Goal: Information Seeking & Learning: Learn about a topic

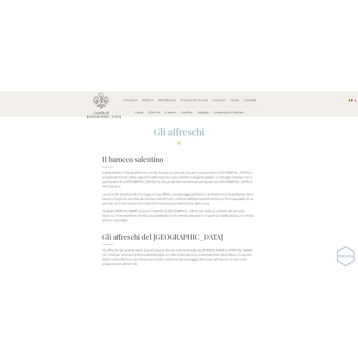
scroll to position [570, 0]
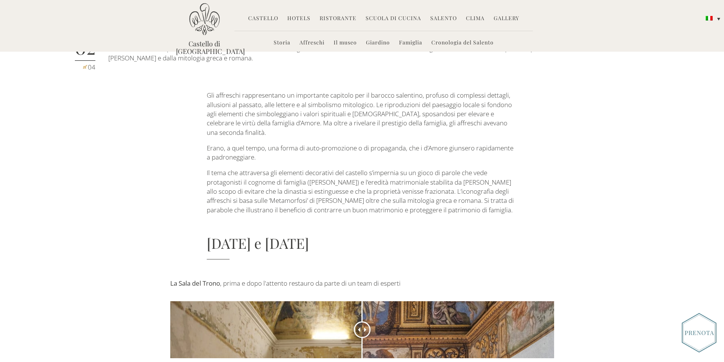
click at [205, 22] on img at bounding box center [204, 19] width 30 height 32
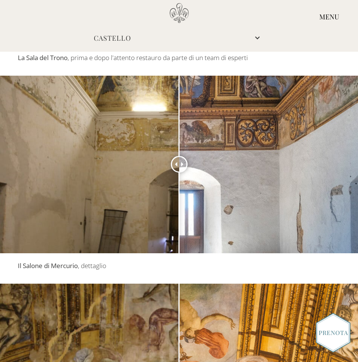
scroll to position [798, 0]
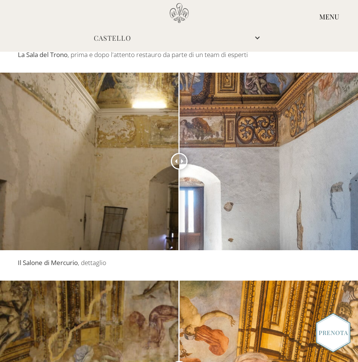
drag, startPoint x: 256, startPoint y: 160, endPoint x: 473, endPoint y: 214, distance: 223.2
click at [358, 214] on html "Castello di Ugento MENU Castello Storia Affreschi Il museo Giardino Famiglia Cr…" at bounding box center [179, 109] width 358 height 1814
drag, startPoint x: 128, startPoint y: 166, endPoint x: 323, endPoint y: 207, distance: 199.7
click at [323, 208] on div at bounding box center [179, 161] width 358 height 177
click at [144, 171] on div at bounding box center [179, 161] width 358 height 177
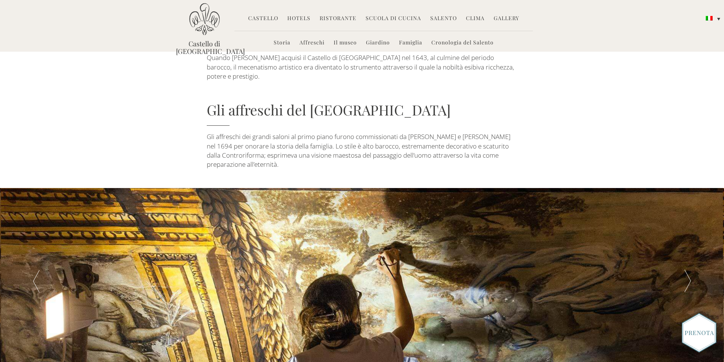
scroll to position [0, 0]
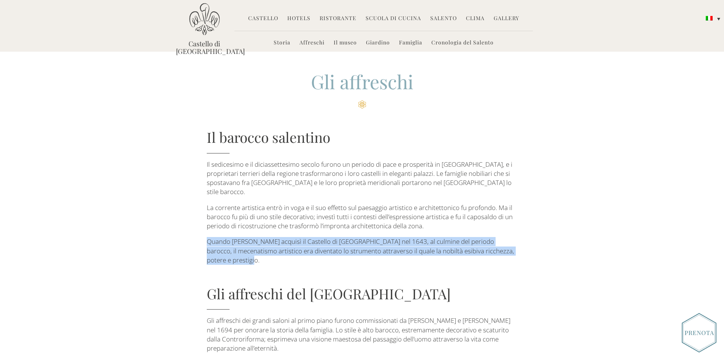
drag, startPoint x: 207, startPoint y: 234, endPoint x: 305, endPoint y: 252, distance: 100.0
click at [305, 252] on p "Quando Pietro Giacomo d’Amore acquisì il Castello di Ugento nel 1643, al culmin…" at bounding box center [362, 251] width 310 height 28
copy p "Quando Pietro Giacomo d’Amore acquisì il Castello di Ugento nel 1643, al culmin…"
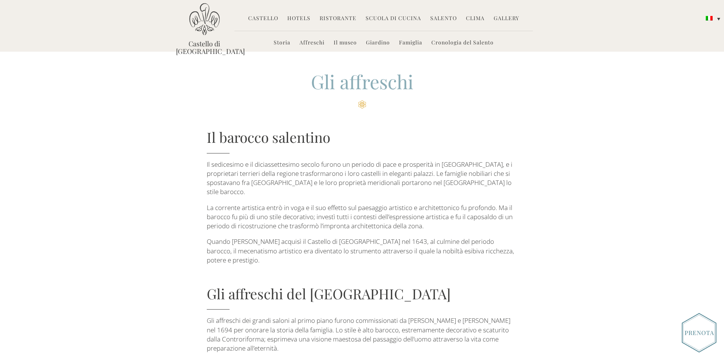
click at [401, 288] on h4 "Gli affreschi del Castello di Ugento" at bounding box center [362, 297] width 310 height 26
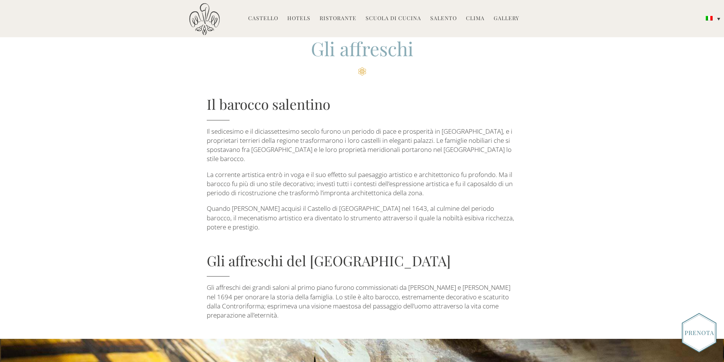
scroll to position [76, 0]
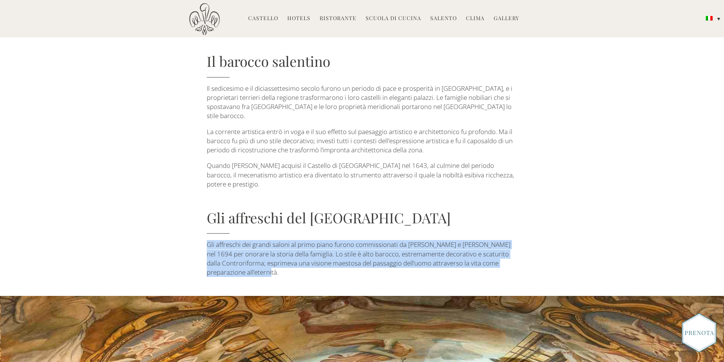
drag, startPoint x: 207, startPoint y: 235, endPoint x: 332, endPoint y: 266, distance: 129.0
click at [332, 266] on p "Gli affreschi dei grandi saloni al primo piano furono commissionati da Francesc…" at bounding box center [362, 258] width 310 height 37
copy p "Gli affreschi dei grandi saloni al primo piano furono commissionati da Francesc…"
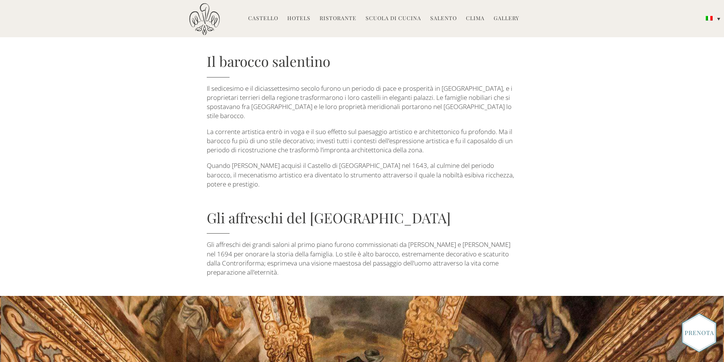
click at [550, 197] on div "Gli affreschi Il barocco salentino Il sedicesimo e il diciassettesimo secolo fu…" at bounding box center [362, 135] width 384 height 284
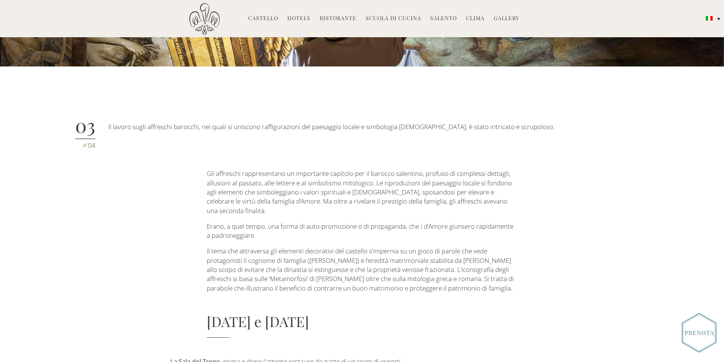
scroll to position [494, 0]
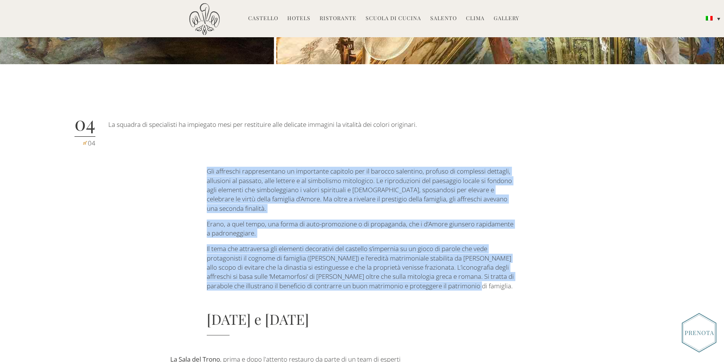
drag, startPoint x: 207, startPoint y: 162, endPoint x: 492, endPoint y: 268, distance: 304.1
click at [492, 268] on div "Gli affreschi rappresentano un importante capitolo per il barocco salentino, pr…" at bounding box center [362, 251] width 310 height 168
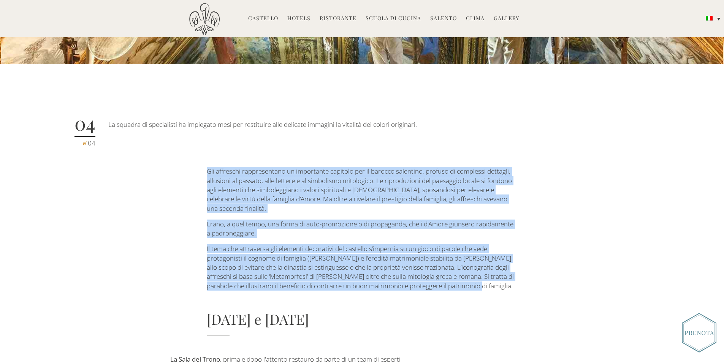
copy div "Gli affreschi rappresentano un importante capitolo per il barocco salentino, pr…"
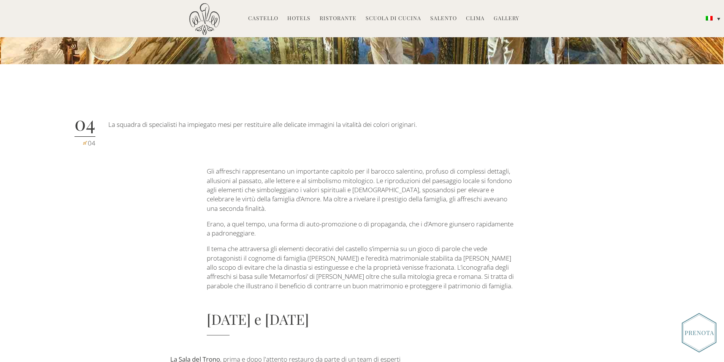
click at [544, 291] on div "Gli affreschi rappresentano un importante capitolo per il barocco salentino, pr…" at bounding box center [362, 251] width 384 height 168
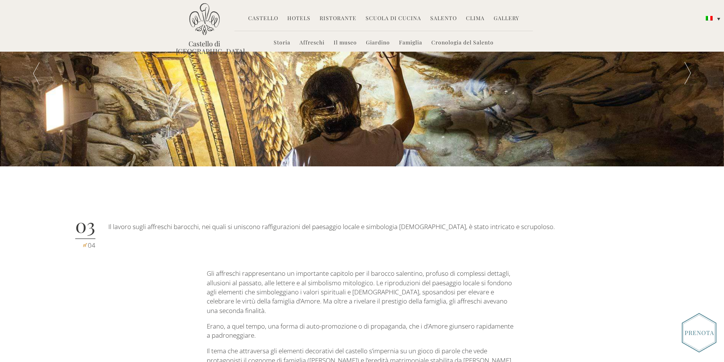
scroll to position [380, 0]
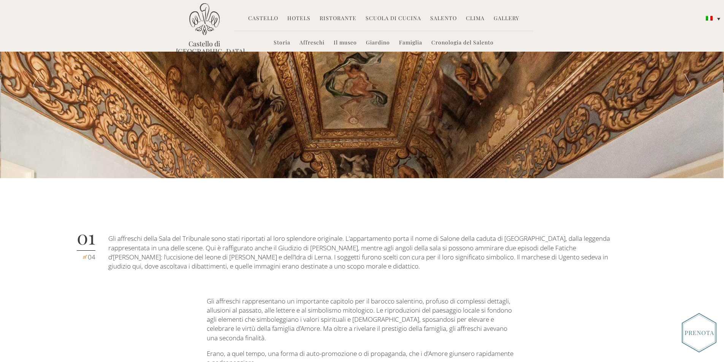
click at [28, 76] on div at bounding box center [36, 85] width 73 height 186
click at [36, 75] on div at bounding box center [36, 85] width 73 height 186
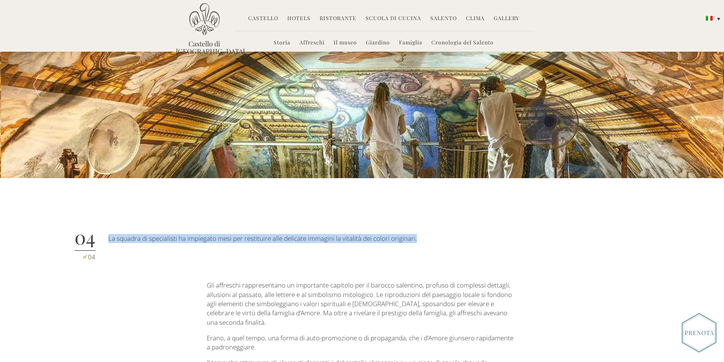
drag, startPoint x: 109, startPoint y: 230, endPoint x: 467, endPoint y: 223, distance: 358.8
click at [467, 228] on div "La squadra di specialisti ha impiegato mesi per restituire alle delicate immagi…" at bounding box center [363, 239] width 510 height 22
copy p "La squadra di specialisti ha impiegato mesi per restituire alle delicate immagi…"
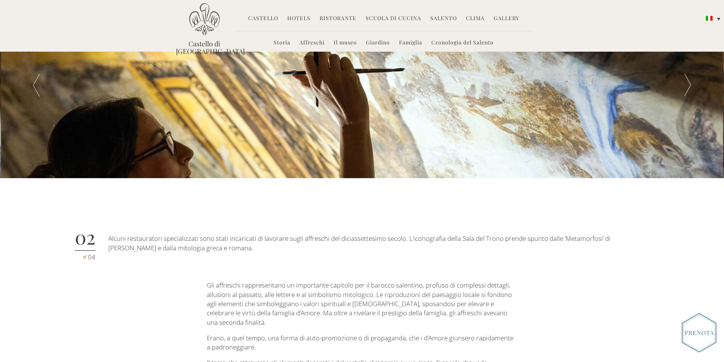
click at [35, 74] on div at bounding box center [36, 85] width 73 height 186
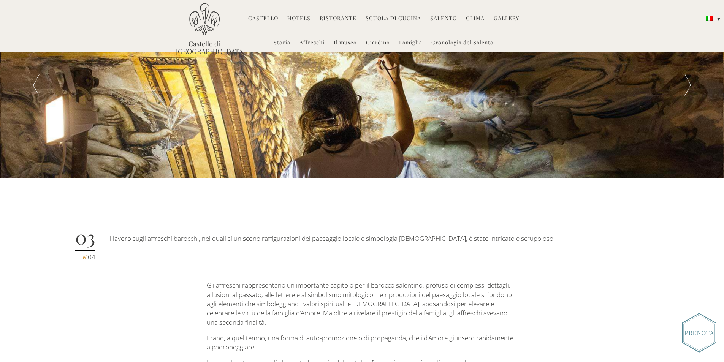
click at [35, 74] on div at bounding box center [36, 85] width 73 height 186
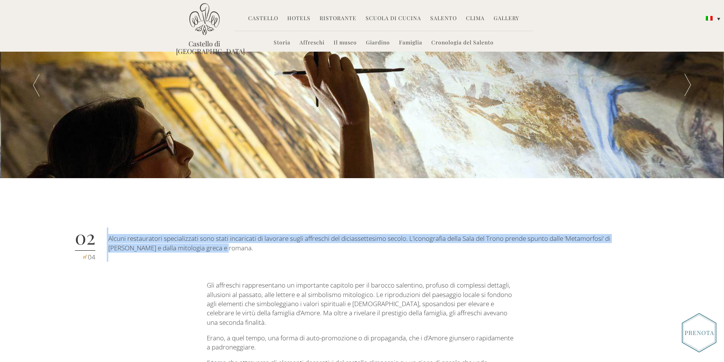
drag, startPoint x: 106, startPoint y: 230, endPoint x: 233, endPoint y: 252, distance: 128.6
click at [233, 252] on div "02 of 04 Alcuni restauratori specializzati sono stati incaricati di lavorare su…" at bounding box center [362, 246] width 579 height 53
click at [110, 234] on p "Alcuni restauratori specializzati sono stati incaricati di lavorare sugli affre…" at bounding box center [363, 243] width 510 height 19
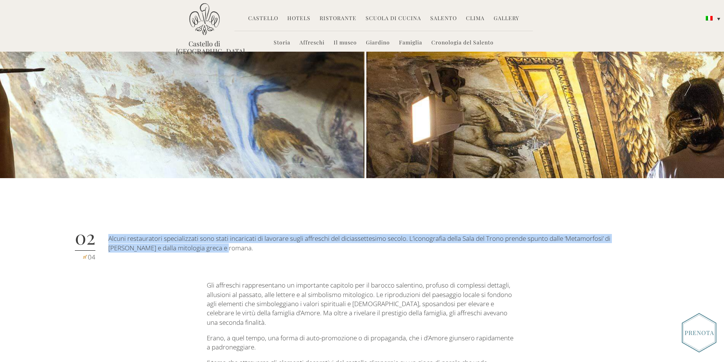
drag, startPoint x: 109, startPoint y: 228, endPoint x: 221, endPoint y: 247, distance: 112.8
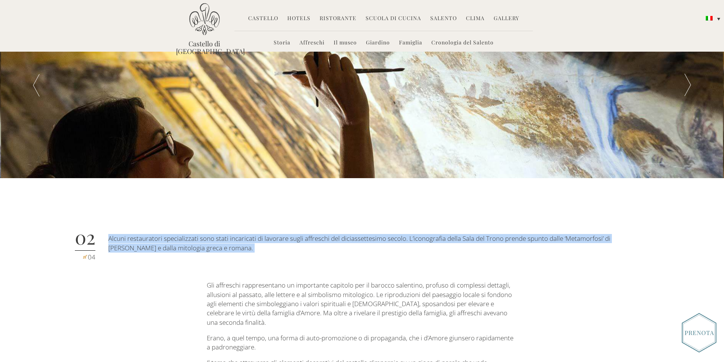
click at [704, 245] on div "02 of 04 Alcuni restauratori specializzati sono stati incaricati di lavorare su…" at bounding box center [362, 132] width 724 height 281
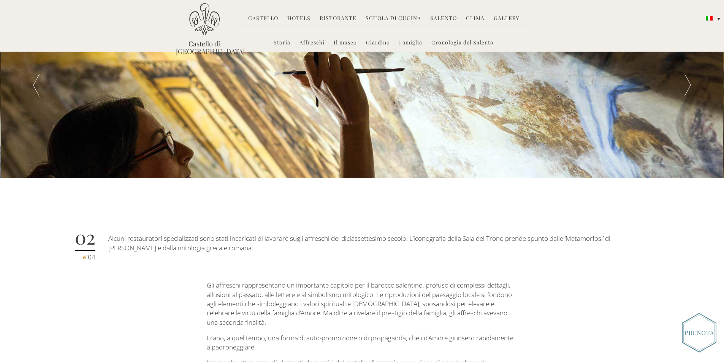
click at [689, 74] on div at bounding box center [688, 85] width 73 height 186
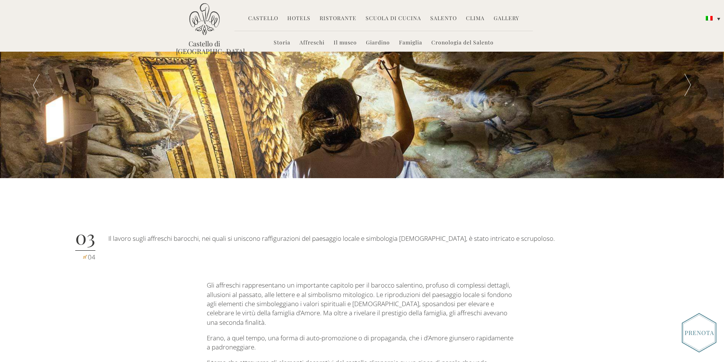
click at [689, 74] on div at bounding box center [688, 85] width 73 height 186
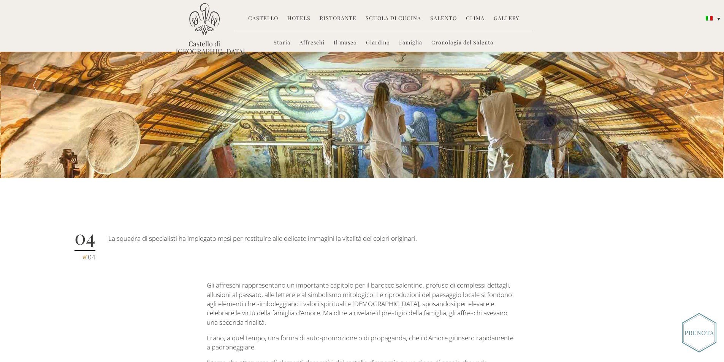
click at [36, 77] on div at bounding box center [36, 85] width 73 height 186
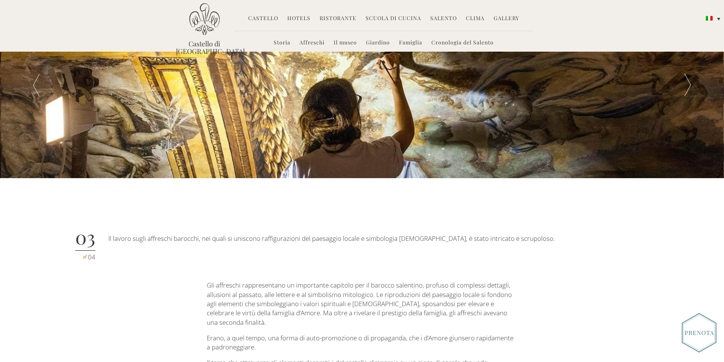
click at [688, 78] on div at bounding box center [688, 85] width 73 height 186
click at [38, 80] on div at bounding box center [36, 85] width 73 height 186
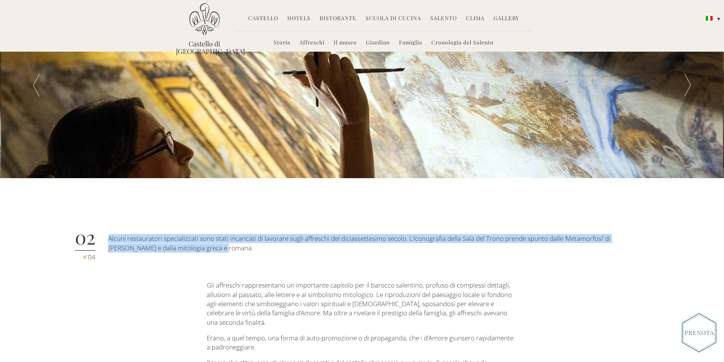
drag, startPoint x: 109, startPoint y: 230, endPoint x: 268, endPoint y: 259, distance: 161.4
click at [268, 259] on div "02 of 04 Alcuni restauratori specializzati sono stati incaricati di lavorare su…" at bounding box center [362, 246] width 579 height 53
copy p "Alcuni restauratori specializzati sono stati incaricati di lavorare sugli affre…"
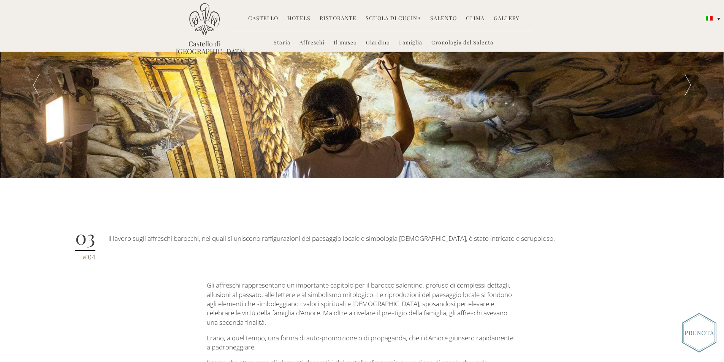
click at [407, 43] on link "Famiglia" at bounding box center [410, 43] width 23 height 9
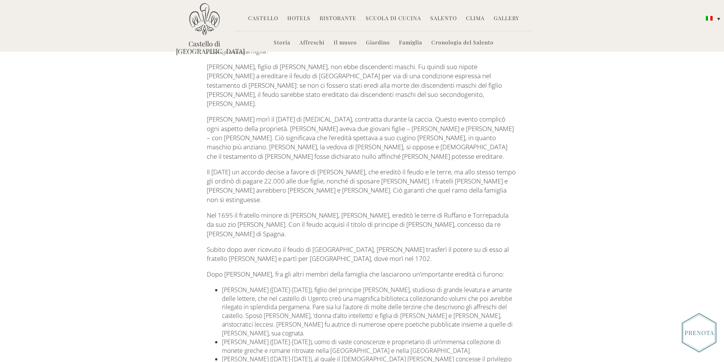
scroll to position [608, 0]
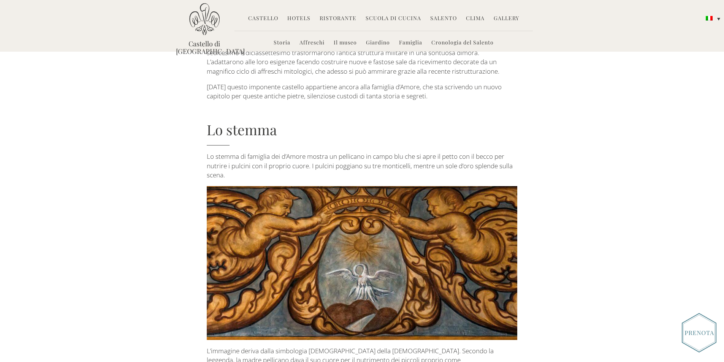
scroll to position [1368, 0]
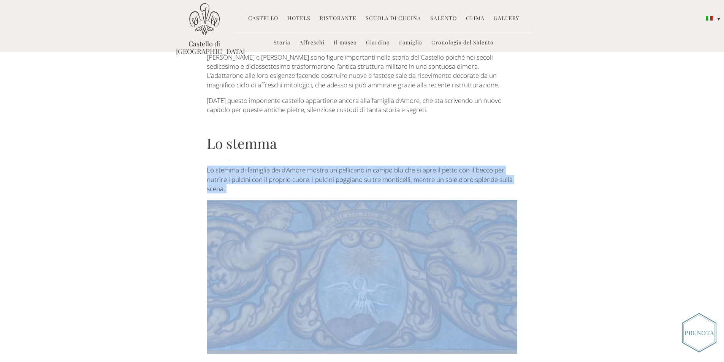
drag, startPoint x: 206, startPoint y: 80, endPoint x: 256, endPoint y: 105, distance: 55.9
copy div "Lo stemma di famiglia dei d’Amore mostra un pellicano in campo blu che si apre …"
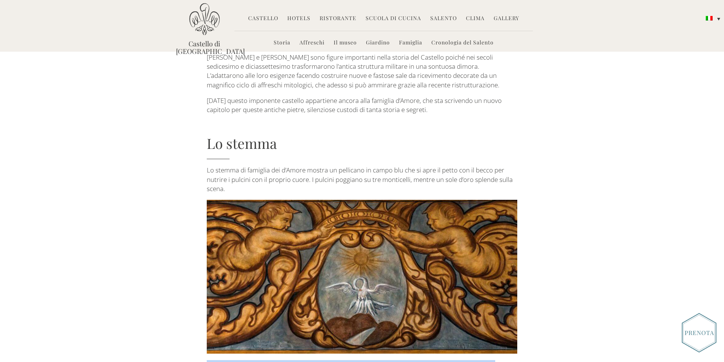
drag, startPoint x: 207, startPoint y: 275, endPoint x: 518, endPoint y: 286, distance: 310.3
copy p "L’immagine deriva dalla simbologia [DEMOGRAPHIC_DATA] della [DEMOGRAPHIC_DATA].…"
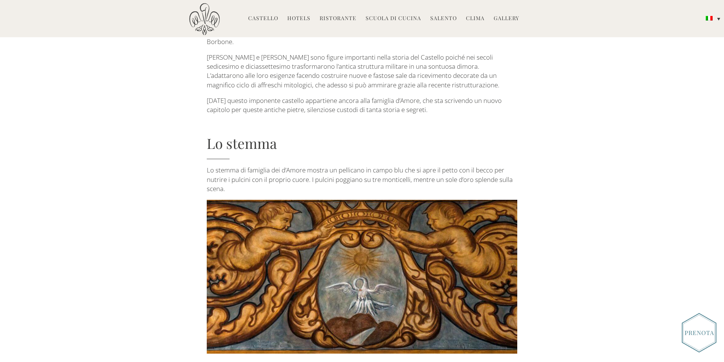
scroll to position [1406, 0]
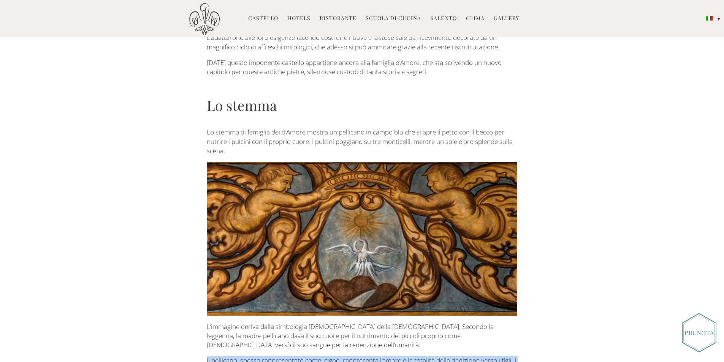
drag, startPoint x: 206, startPoint y: 260, endPoint x: 445, endPoint y: 310, distance: 244.2
copy p "Il pellicano, spesso rappresentato come cigno, rappresenta l’amore e la totalit…"
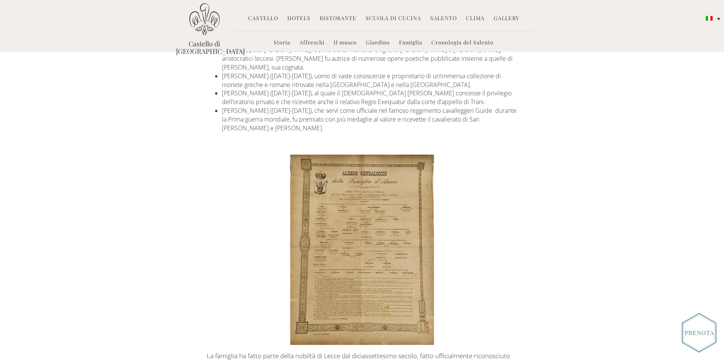
click at [466, 226] on img at bounding box center [362, 250] width 310 height 190
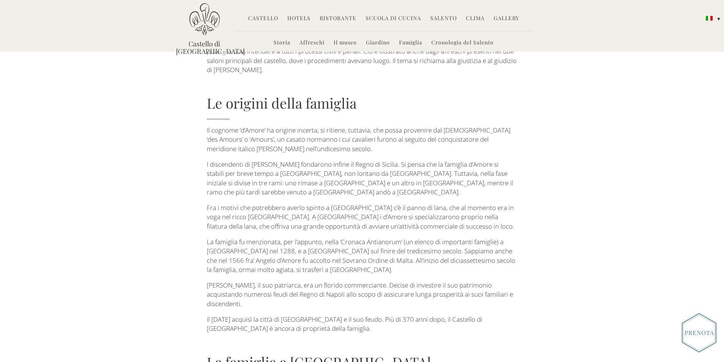
scroll to position [277, 0]
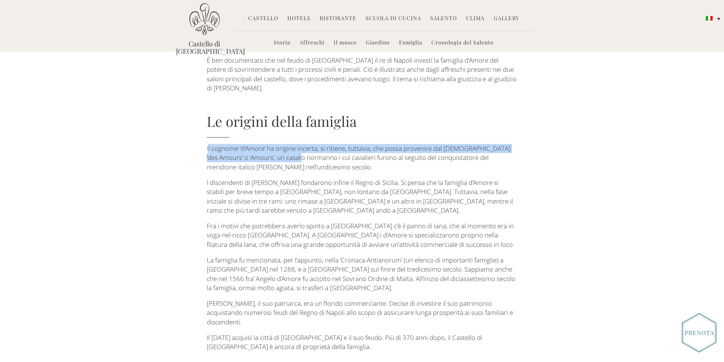
drag, startPoint x: 208, startPoint y: 139, endPoint x: 293, endPoint y: 149, distance: 85.7
click at [293, 149] on p "Il cognome ‘d’Amore’ ha origine incerta; si ritiene, tuttavia, che possa proven…" at bounding box center [362, 158] width 310 height 28
copy p "l cognome ‘d’Amore’ ha origine incerta; si ritiene, tuttavia, che possa proveni…"
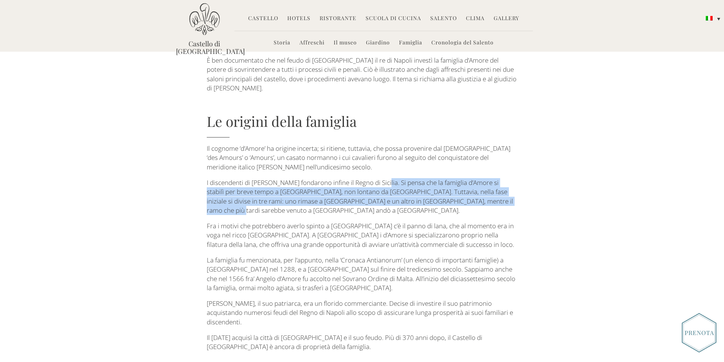
drag, startPoint x: 380, startPoint y: 173, endPoint x: 523, endPoint y: 195, distance: 144.2
copy p "Si pensa che la famiglia d’Amore si stabilì per breve tempo a Benevento, non lo…"
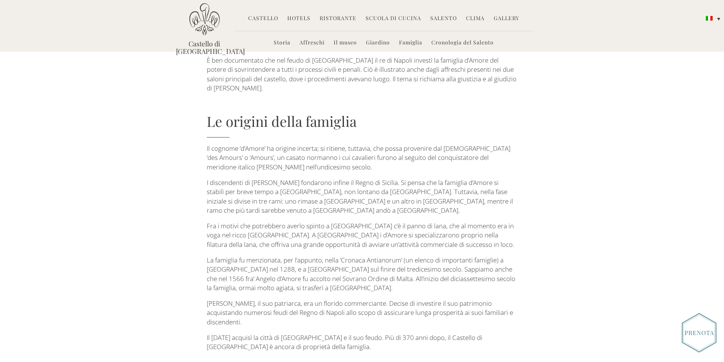
click at [243, 222] on p "Fra i motivi che potrebbero averlo spinto a [GEOGRAPHIC_DATA] c’è il panno di l…" at bounding box center [362, 236] width 310 height 28
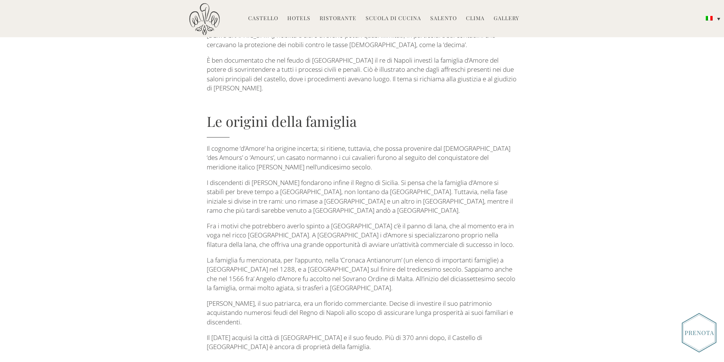
scroll to position [315, 0]
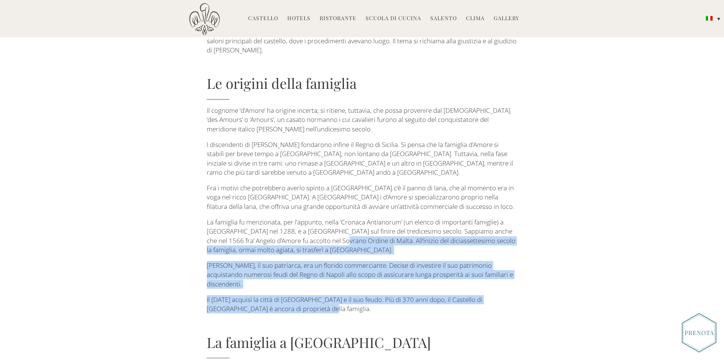
drag, startPoint x: 346, startPoint y: 221, endPoint x: 367, endPoint y: 289, distance: 70.9
copy div "All’inizio del diciassettesimo secolo la famiglia, ormai molto agiata, si trasf…"
click at [462, 231] on p "La famiglia fu menzionata, per l’appunto, nella ‘Cronaca Antianorum’ (un elenco…" at bounding box center [362, 236] width 310 height 37
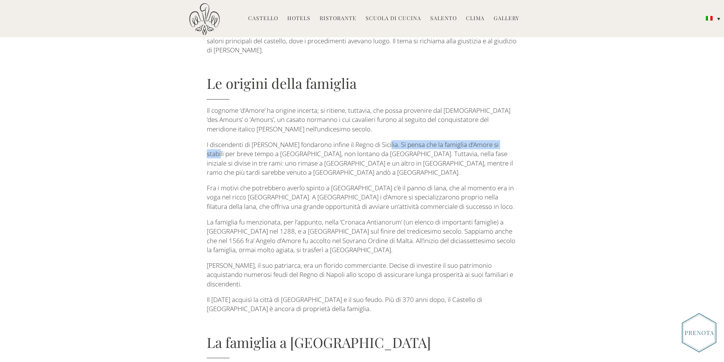
drag, startPoint x: 380, startPoint y: 134, endPoint x: 505, endPoint y: 138, distance: 124.3
click at [505, 140] on p "I discendenti di [PERSON_NAME] fondarono infine il Regno di Sicilia. Si pensa c…" at bounding box center [362, 158] width 310 height 37
copy p "Si pensa che la famiglia d’Amore si stabilì pe"
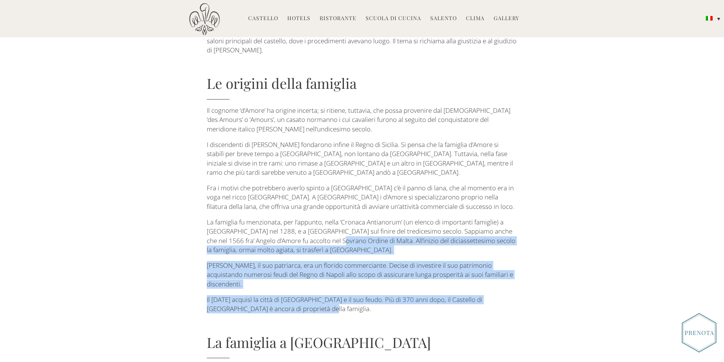
drag, startPoint x: 345, startPoint y: 222, endPoint x: 372, endPoint y: 294, distance: 76.8
click at [345, 221] on p "La famiglia fu menzionata, per l’appunto, nella ‘Cronaca Antianorum’ (un elenco…" at bounding box center [362, 236] width 310 height 37
drag, startPoint x: 345, startPoint y: 221, endPoint x: 374, endPoint y: 282, distance: 67.3
